Goal: Information Seeking & Learning: Check status

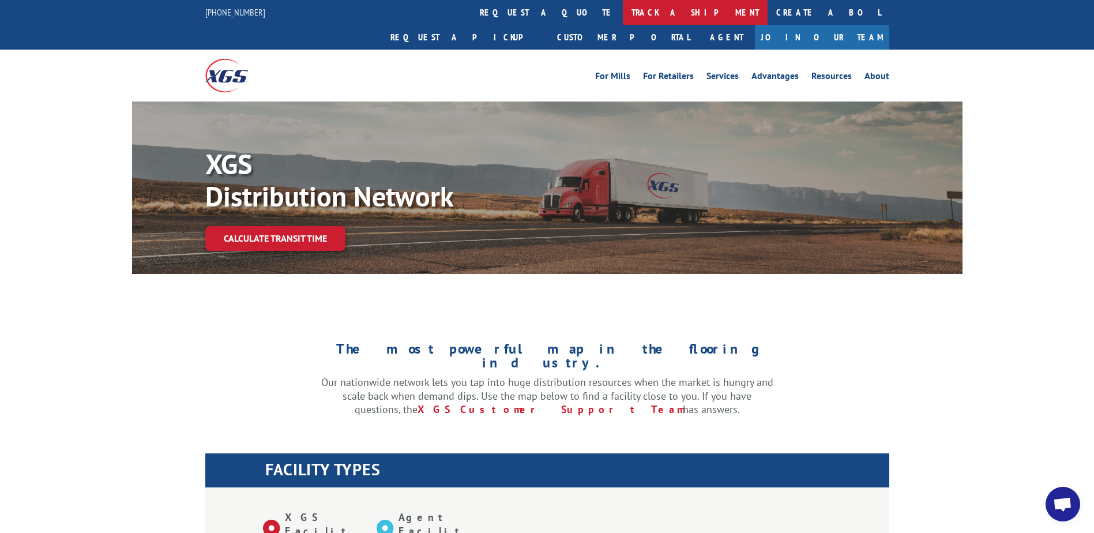
click at [623, 8] on link "track a shipment" at bounding box center [695, 12] width 145 height 25
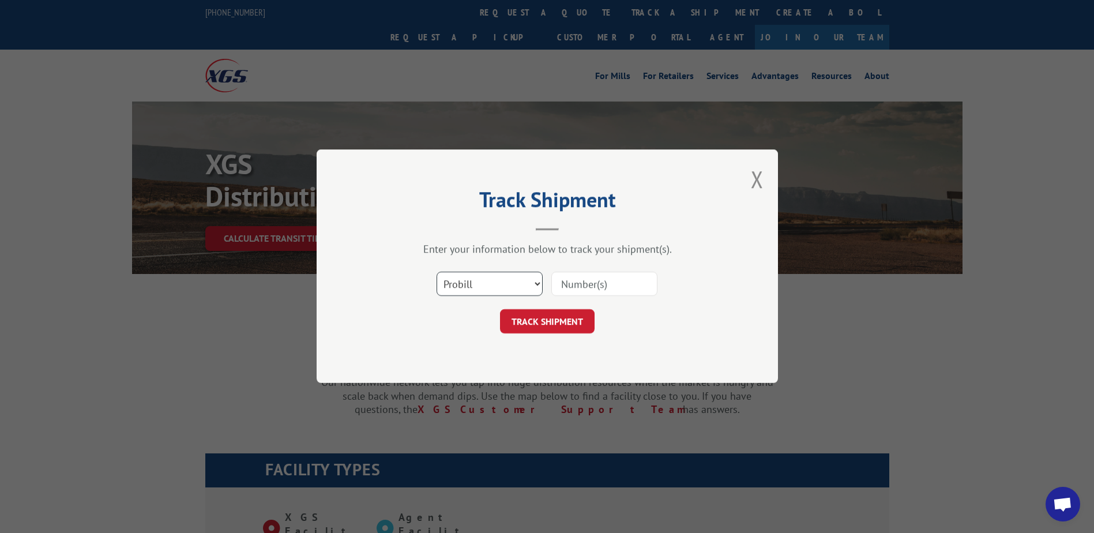
click at [469, 287] on select "Select category... Probill BOL PO" at bounding box center [490, 284] width 106 height 24
select select "bol"
click at [437, 272] on select "Select category... Probill BOL PO" at bounding box center [490, 284] width 106 height 24
click at [563, 283] on input at bounding box center [604, 284] width 106 height 24
paste input "Shipment 0002836716 / 1"
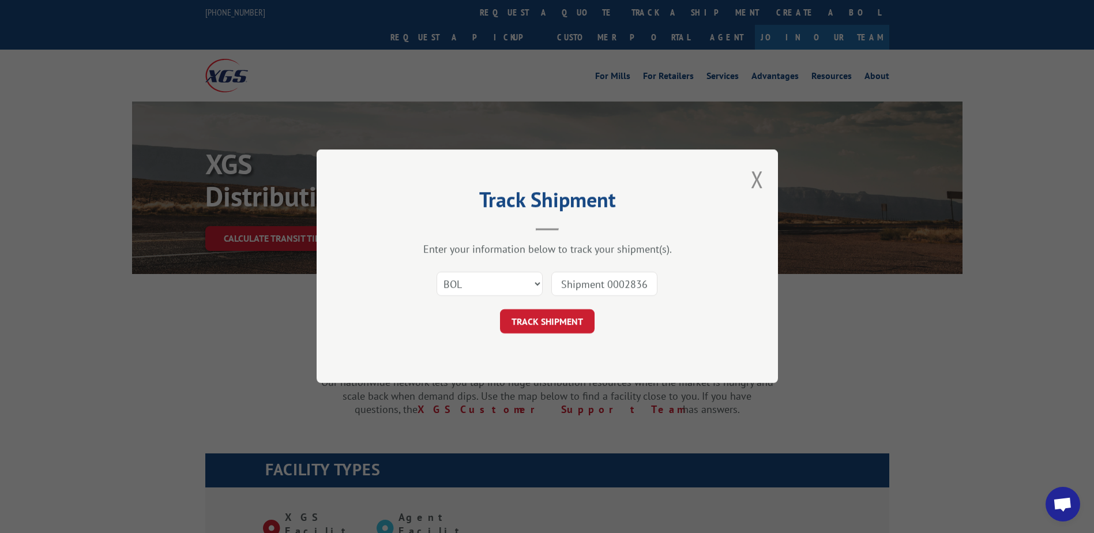
drag, startPoint x: 608, startPoint y: 280, endPoint x: 424, endPoint y: 264, distance: 184.7
click at [424, 264] on div "Enter your information below to track your shipment(s). Select category... Prob…" at bounding box center [547, 288] width 346 height 91
type input "2836716"
click at [553, 320] on button "TRACK SHIPMENT" at bounding box center [547, 322] width 95 height 24
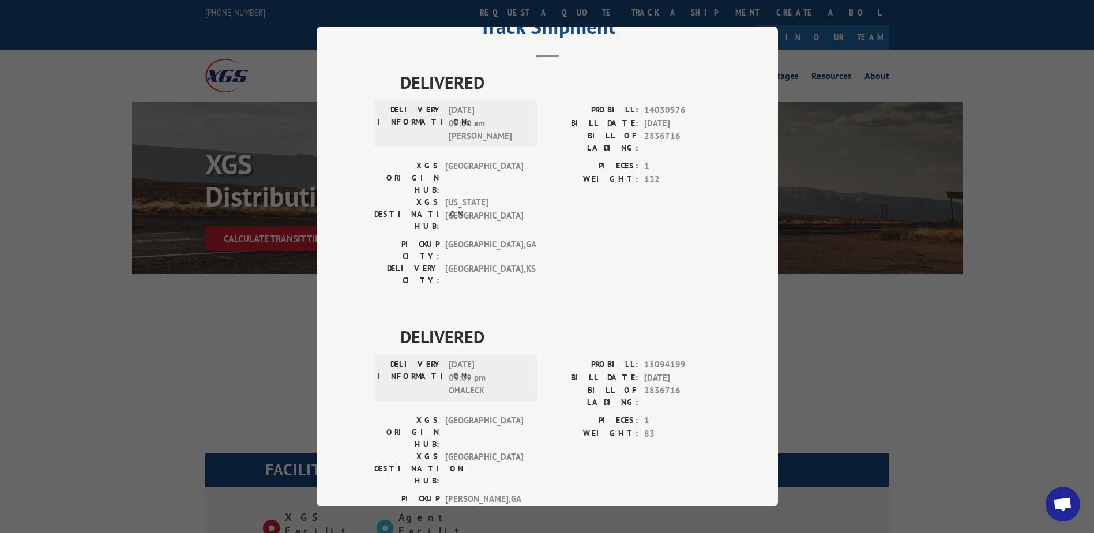
scroll to position [230, 0]
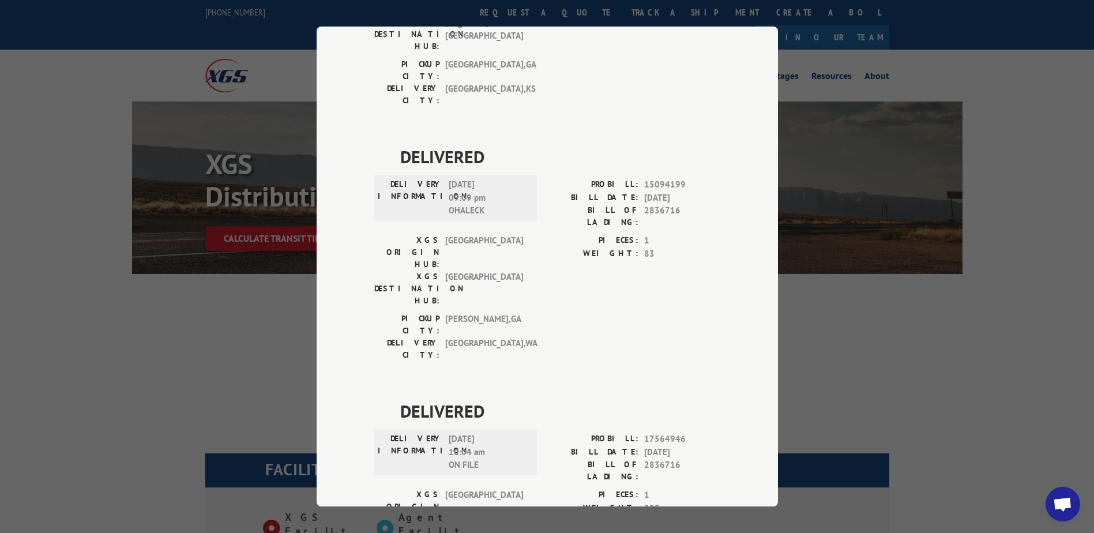
drag, startPoint x: 490, startPoint y: 303, endPoint x: 444, endPoint y: 303, distance: 46.7
click at [444, 433] on div "DELIVERY INFORMATION: [DATE] 10:04 am ON FILE" at bounding box center [456, 452] width 156 height 39
drag, startPoint x: 444, startPoint y: 303, endPoint x: 490, endPoint y: 305, distance: 46.8
click at [490, 433] on span "[DATE] 10:04 am ON FILE" at bounding box center [488, 452] width 78 height 39
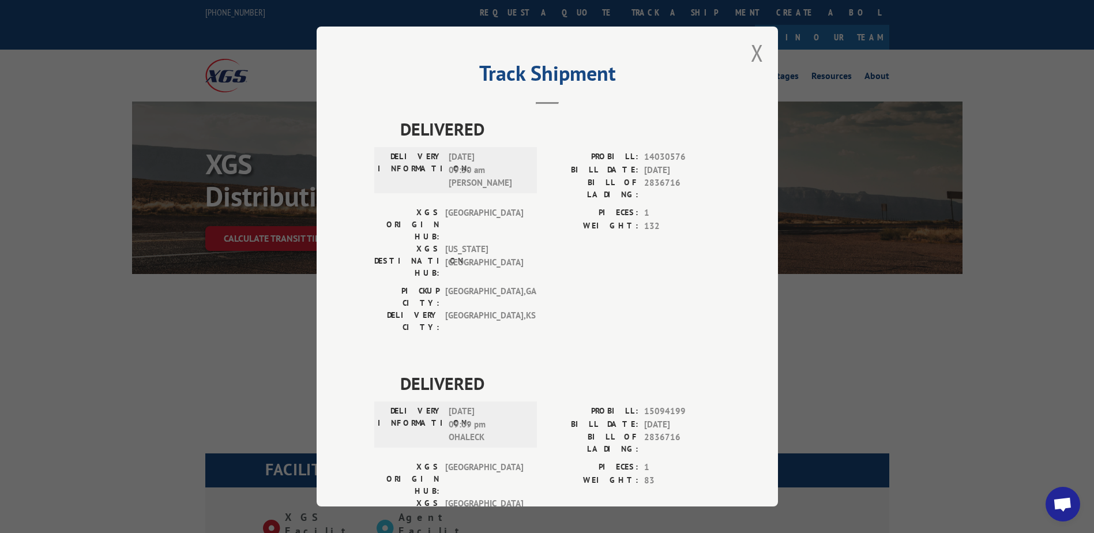
scroll to position [0, 0]
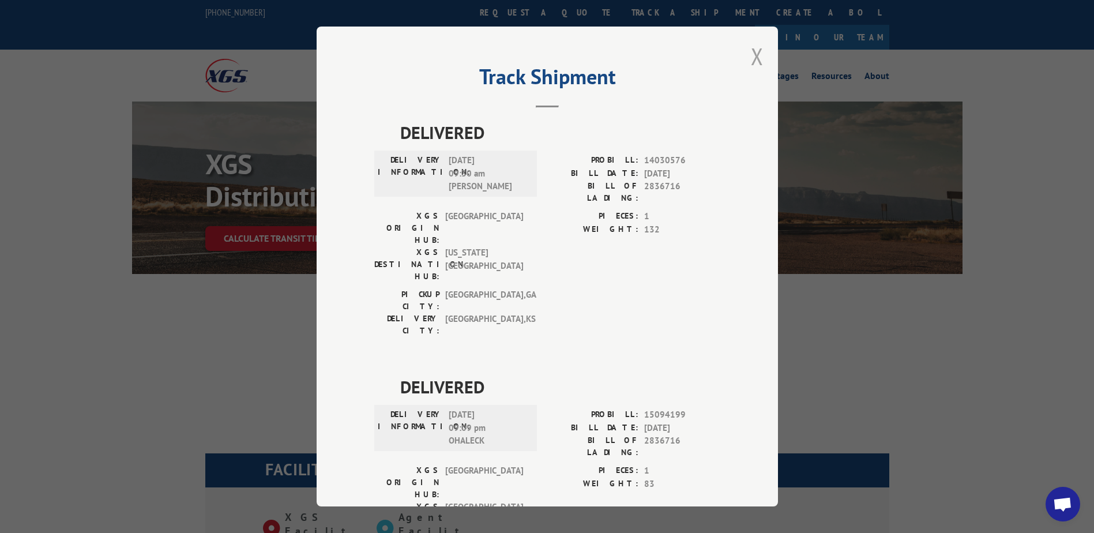
click at [751, 52] on button "Close modal" at bounding box center [757, 56] width 13 height 31
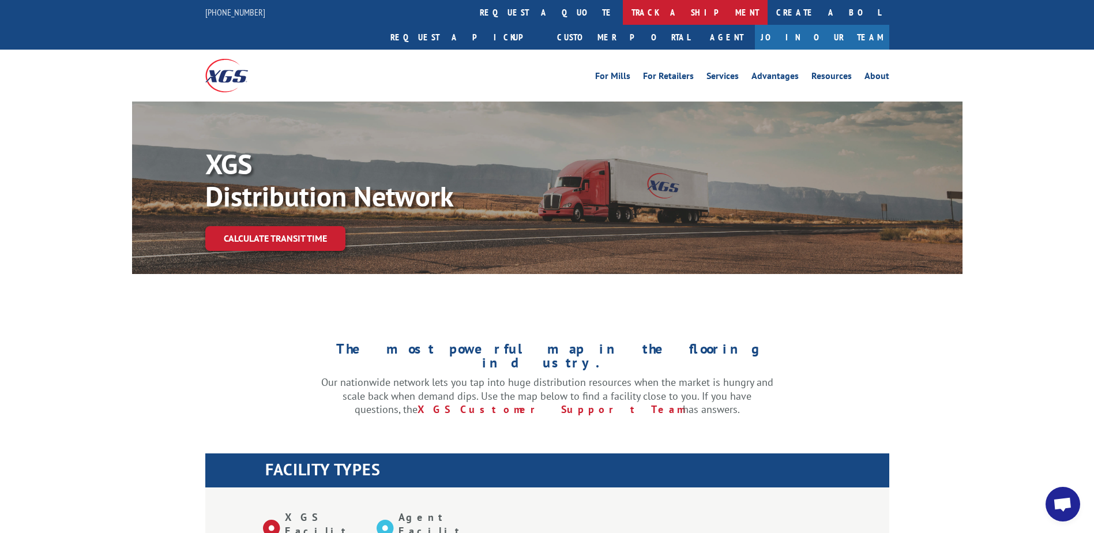
click at [623, 7] on link "track a shipment" at bounding box center [695, 12] width 145 height 25
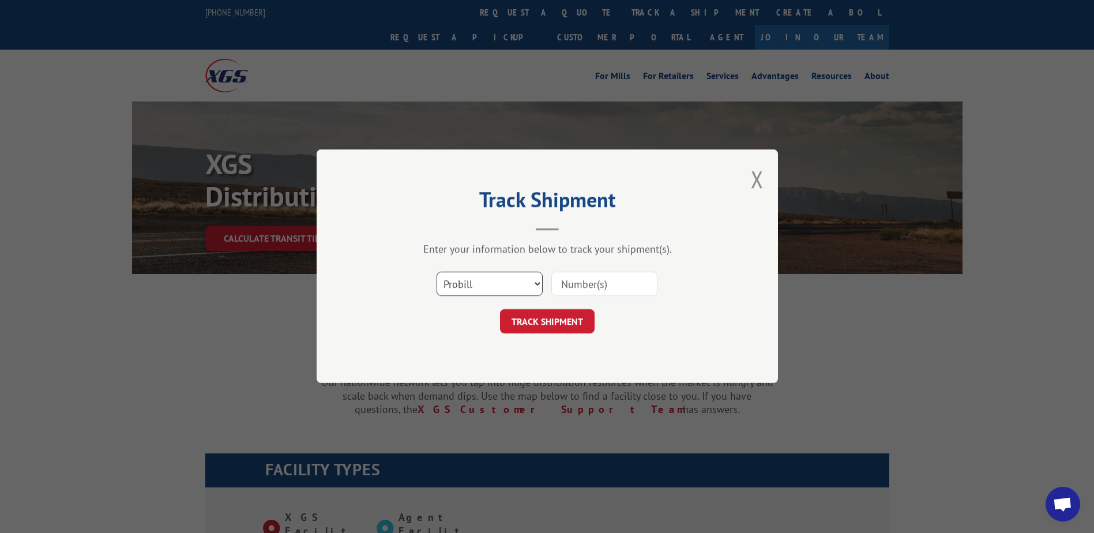
click at [465, 294] on select "Select category... Probill BOL PO" at bounding box center [490, 284] width 106 height 24
select select "bol"
click at [437, 272] on select "Select category... Probill BOL PO" at bounding box center [490, 284] width 106 height 24
click at [596, 292] on input at bounding box center [604, 284] width 106 height 24
paste input "Shipment 0002848769 / 1"
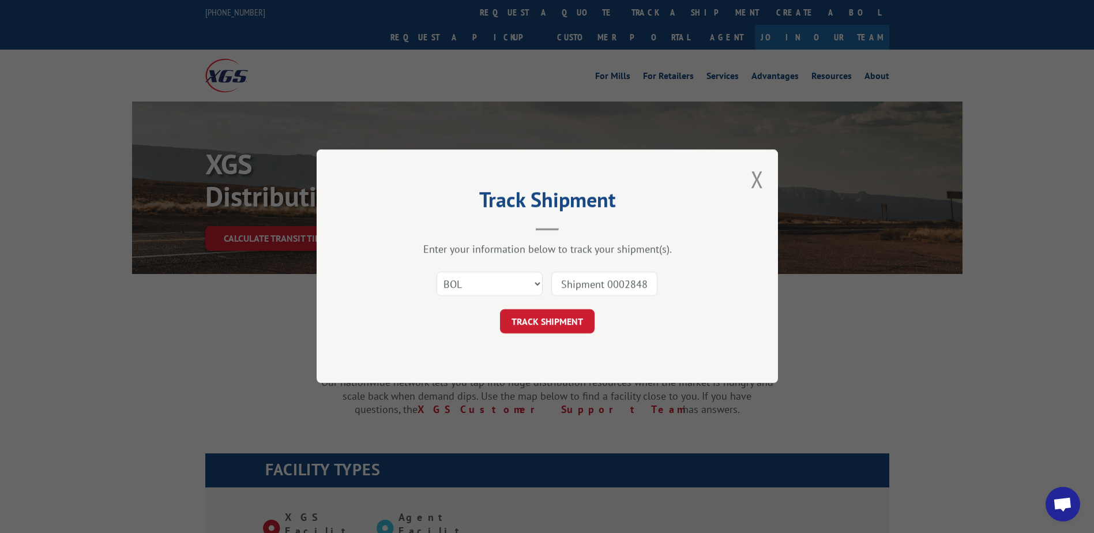
drag, startPoint x: 610, startPoint y: 280, endPoint x: 507, endPoint y: 265, distance: 103.8
click at [507, 265] on div "Select category... Probill BOL PO Shipment 0002848769" at bounding box center [547, 284] width 346 height 38
type input "2848769"
click at [552, 312] on button "TRACK SHIPMENT" at bounding box center [547, 322] width 95 height 24
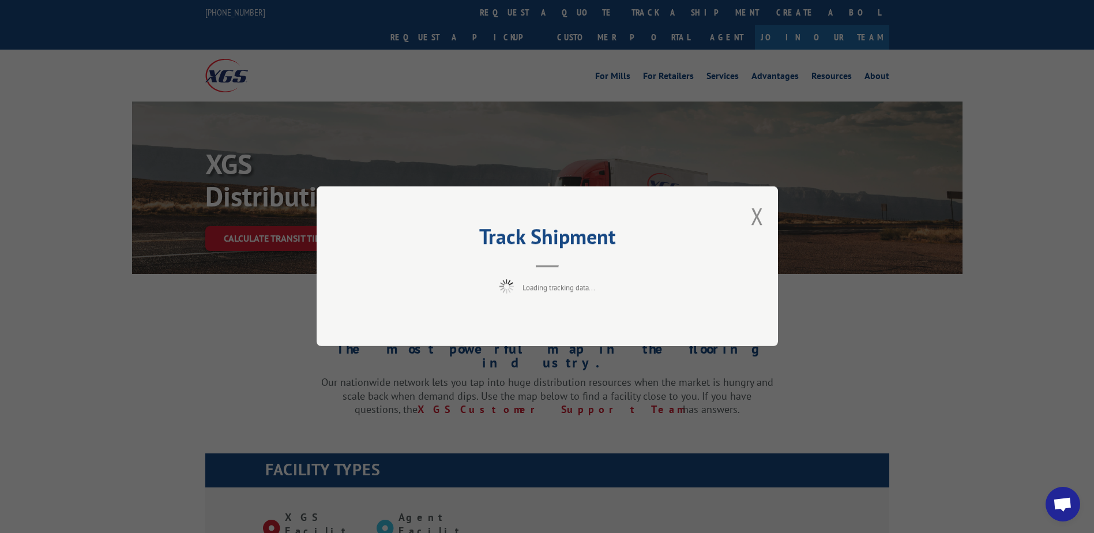
drag, startPoint x: 551, startPoint y: 310, endPoint x: 475, endPoint y: 202, distance: 132.0
click at [475, 202] on div "Track Shipment Loading tracking data..." at bounding box center [547, 266] width 461 height 160
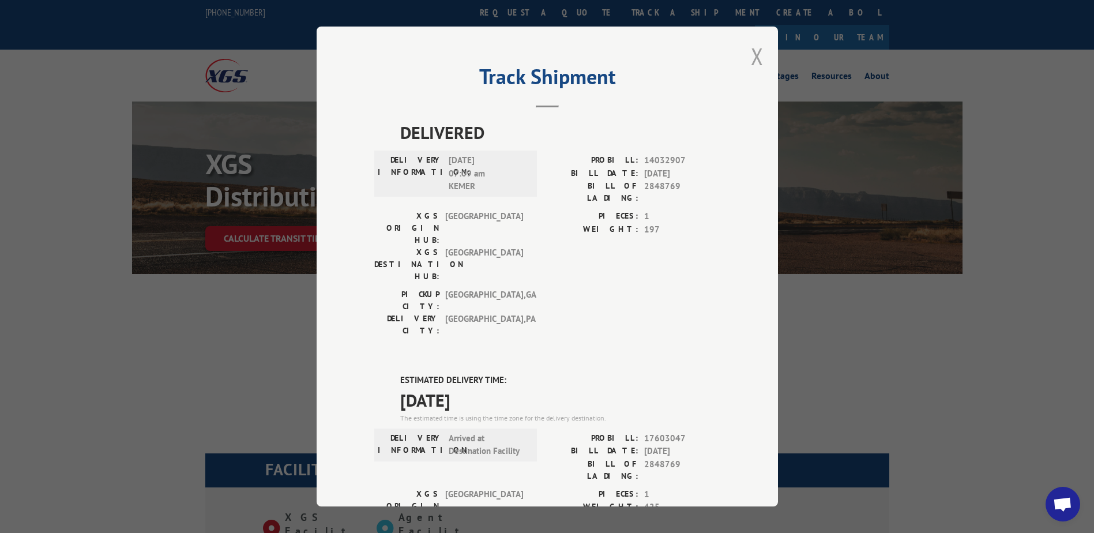
click at [757, 66] on button "Close modal" at bounding box center [757, 56] width 13 height 31
